Goal: Find specific page/section: Find specific page/section

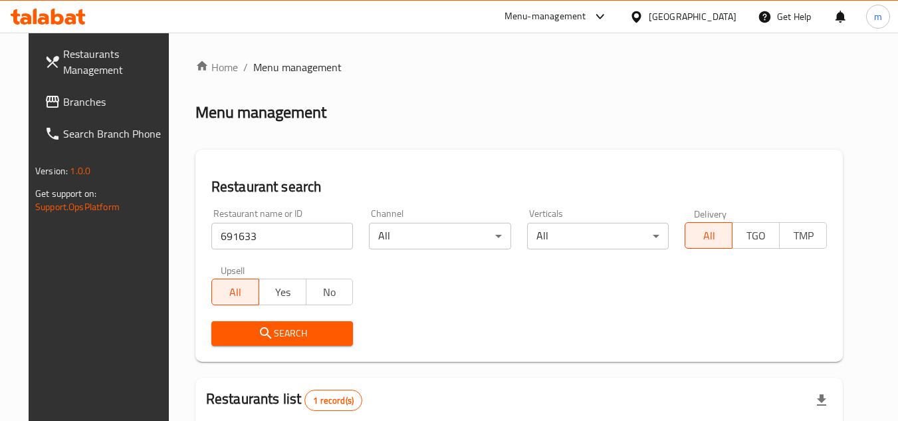
click at [704, 16] on div "United Arab Emirates" at bounding box center [693, 16] width 88 height 15
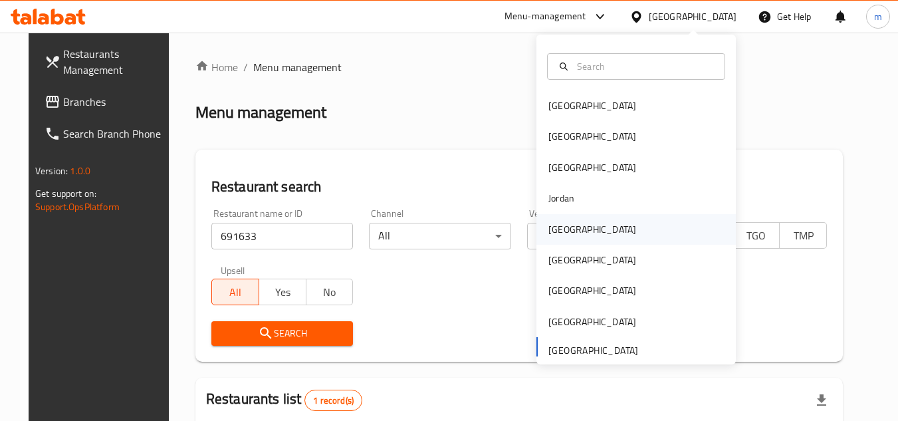
click at [571, 228] on div "[GEOGRAPHIC_DATA]" at bounding box center [592, 229] width 109 height 31
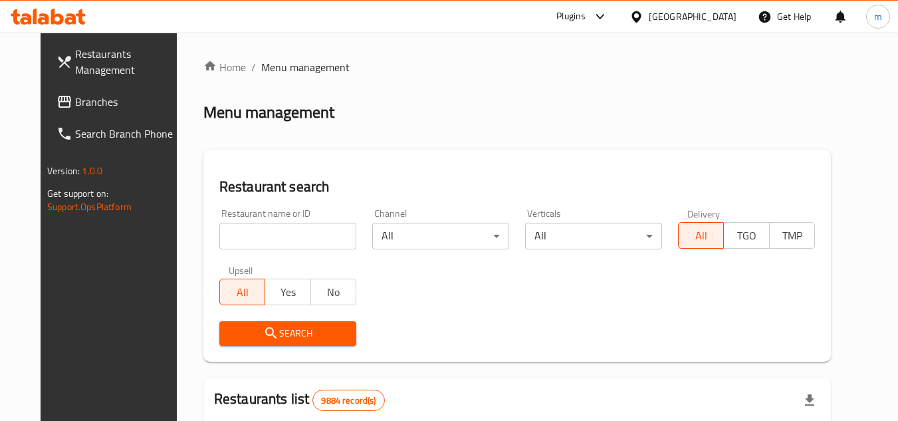
click at [84, 107] on span "Branches" at bounding box center [127, 102] width 105 height 16
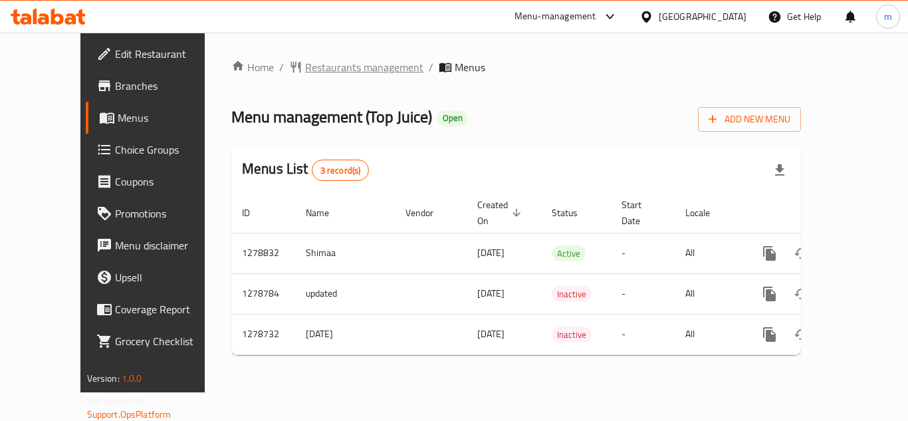
click at [330, 70] on span "Restaurants management" at bounding box center [364, 67] width 118 height 16
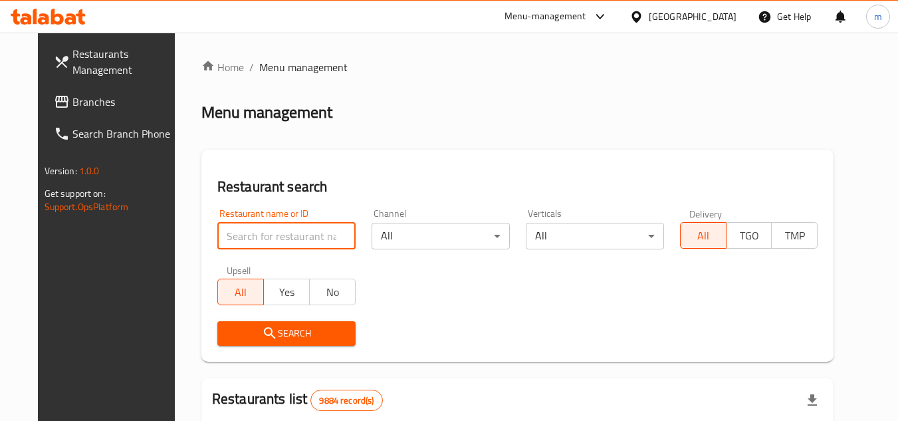
click at [268, 241] on input "search" at bounding box center [286, 236] width 138 height 27
paste input "693015"
type input "693015"
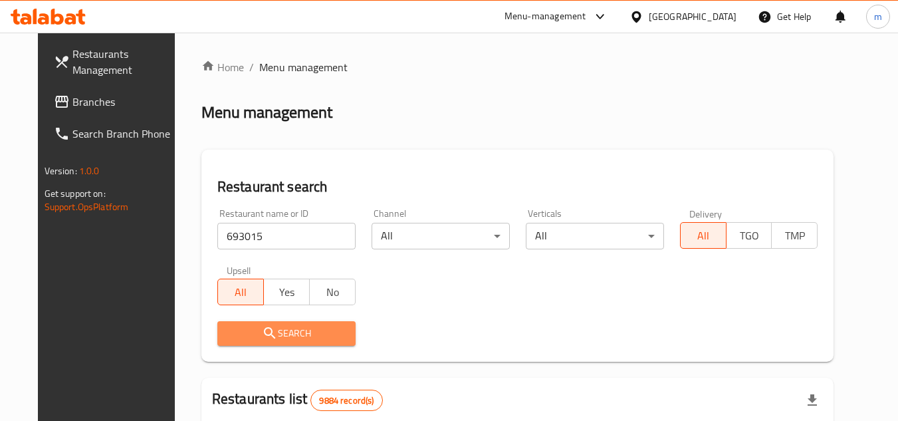
click at [290, 338] on span "Search" at bounding box center [286, 333] width 117 height 17
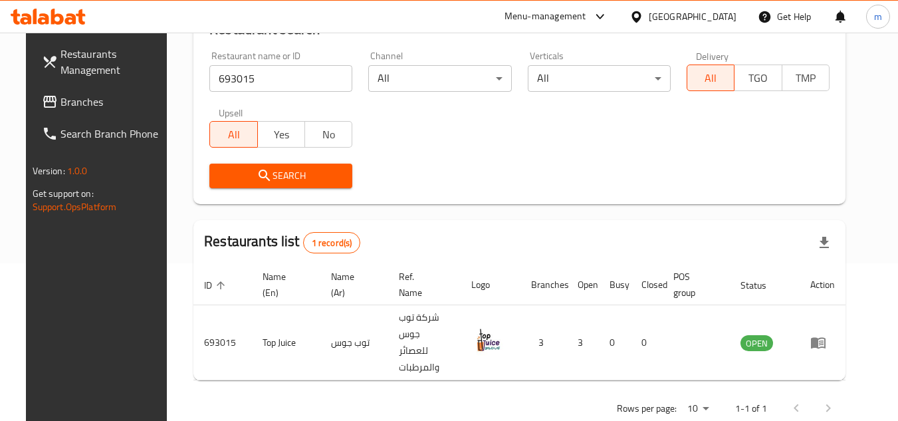
scroll to position [161, 0]
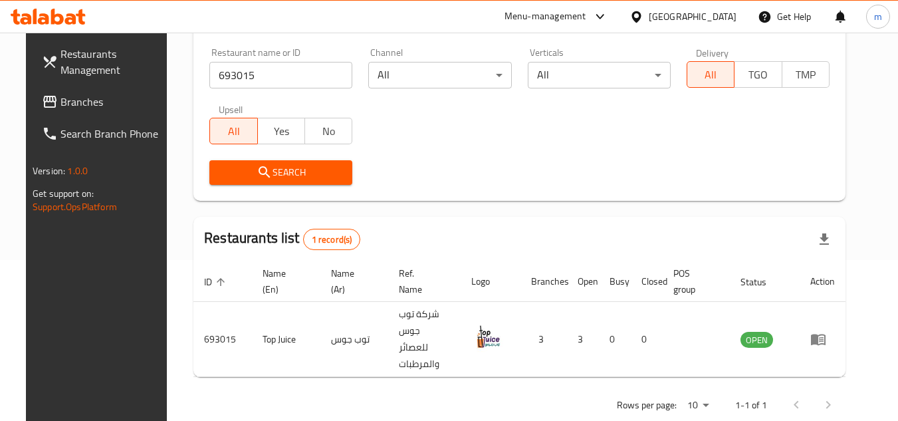
click at [66, 108] on span "Branches" at bounding box center [112, 102] width 105 height 16
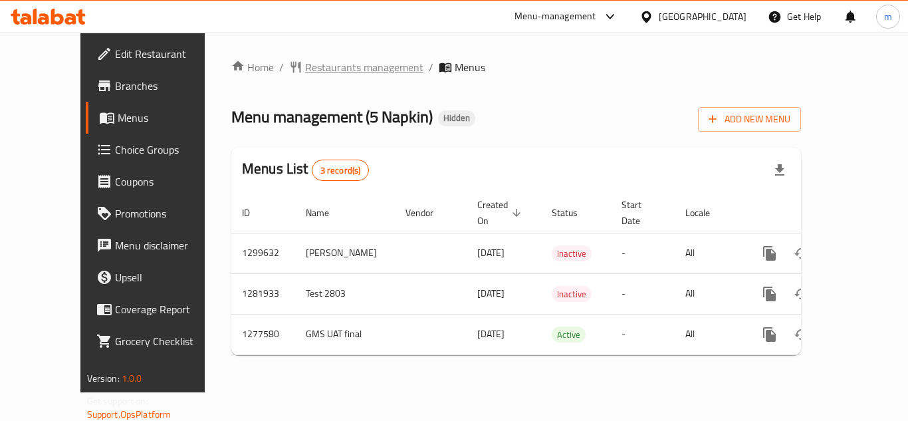
click at [310, 65] on span "Restaurants management" at bounding box center [364, 67] width 118 height 16
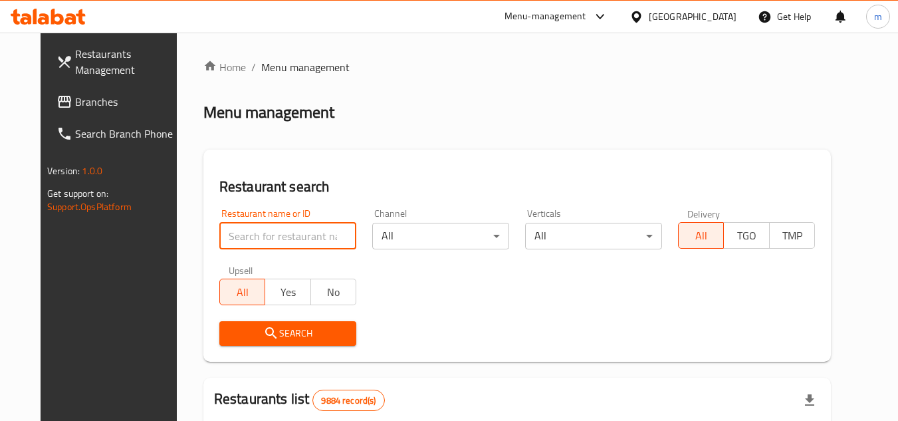
click at [260, 242] on input "search" at bounding box center [287, 236] width 137 height 27
paste input "6964"
type input "6964"
click at [300, 332] on span "Search" at bounding box center [288, 333] width 116 height 17
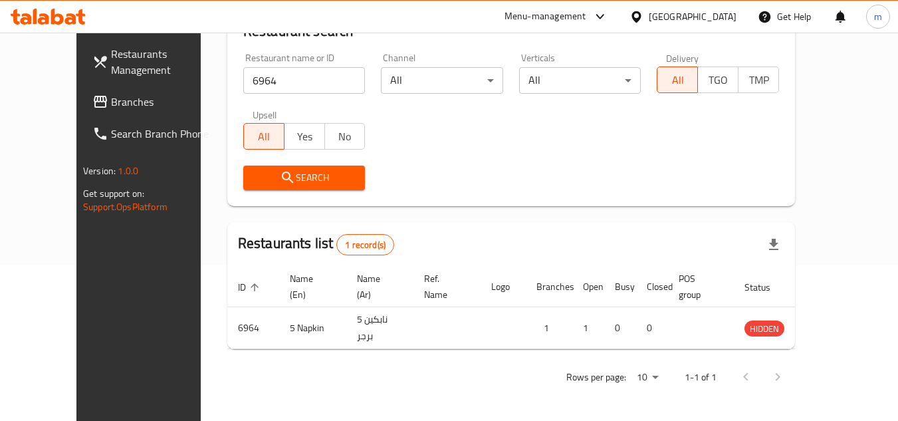
scroll to position [161, 0]
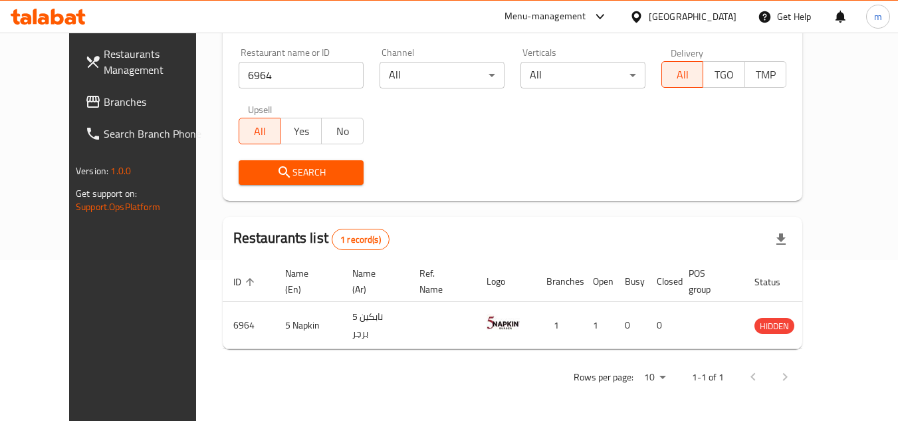
click at [104, 98] on span "Branches" at bounding box center [156, 102] width 105 height 16
